Goal: Transaction & Acquisition: Purchase product/service

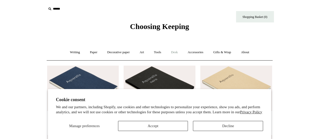
click at [177, 51] on link "Desk +" at bounding box center [174, 52] width 16 height 13
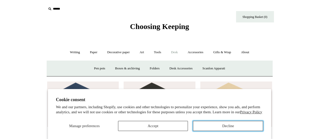
click at [225, 124] on button "Decline" at bounding box center [228, 126] width 70 height 10
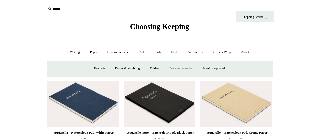
click at [171, 68] on link "Desk Accessories" at bounding box center [181, 68] width 32 height 13
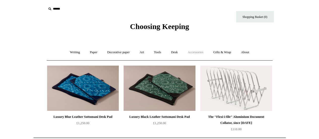
click at [198, 51] on link "Accessories +" at bounding box center [195, 52] width 25 height 13
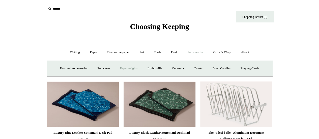
click at [118, 68] on link "Paperweights +" at bounding box center [128, 68] width 27 height 13
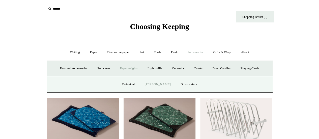
click at [157, 80] on link "[PERSON_NAME]" at bounding box center [157, 84] width 35 height 13
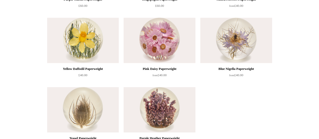
scroll to position [188, 0]
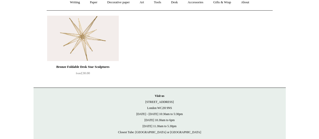
scroll to position [50, 0]
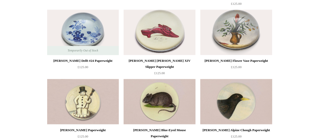
scroll to position [256, 0]
